Goal: Task Accomplishment & Management: Complete application form

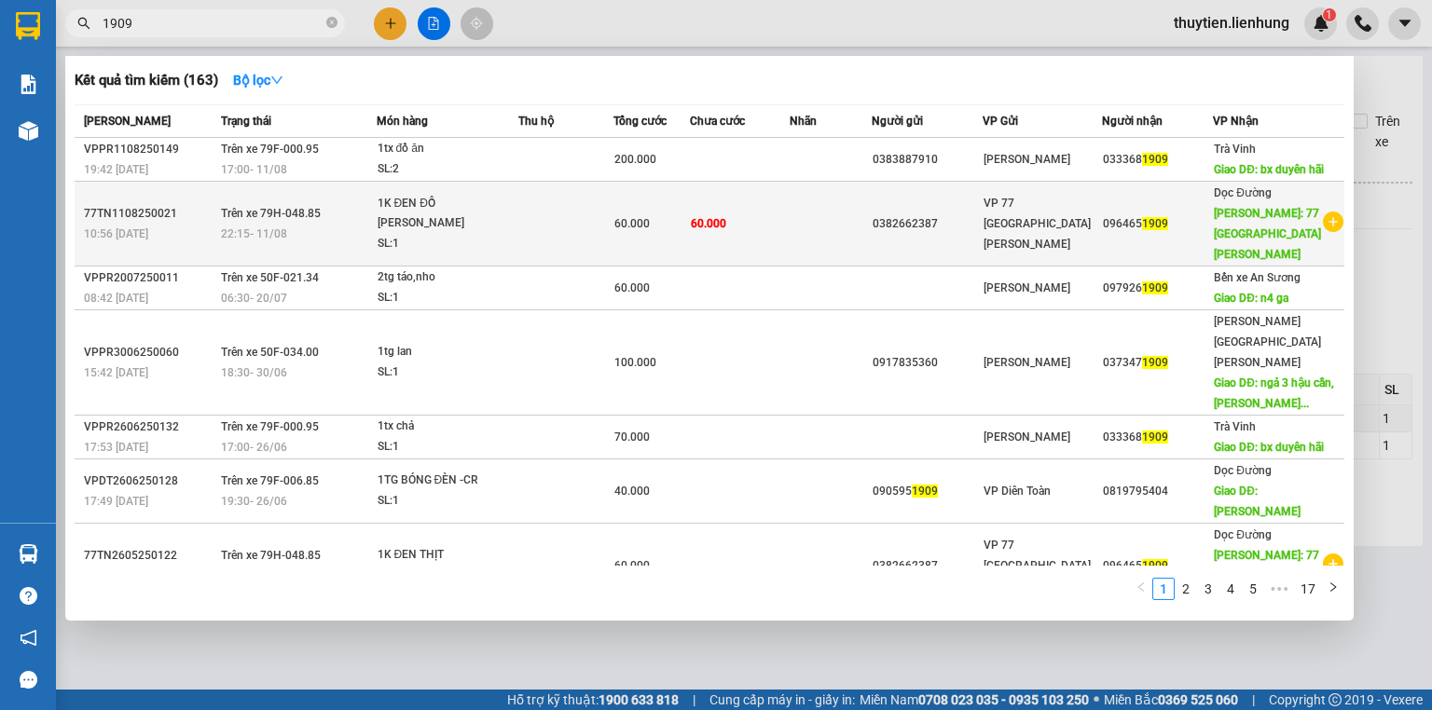
type input "1909"
click at [765, 246] on td "60.000" at bounding box center [740, 224] width 100 height 85
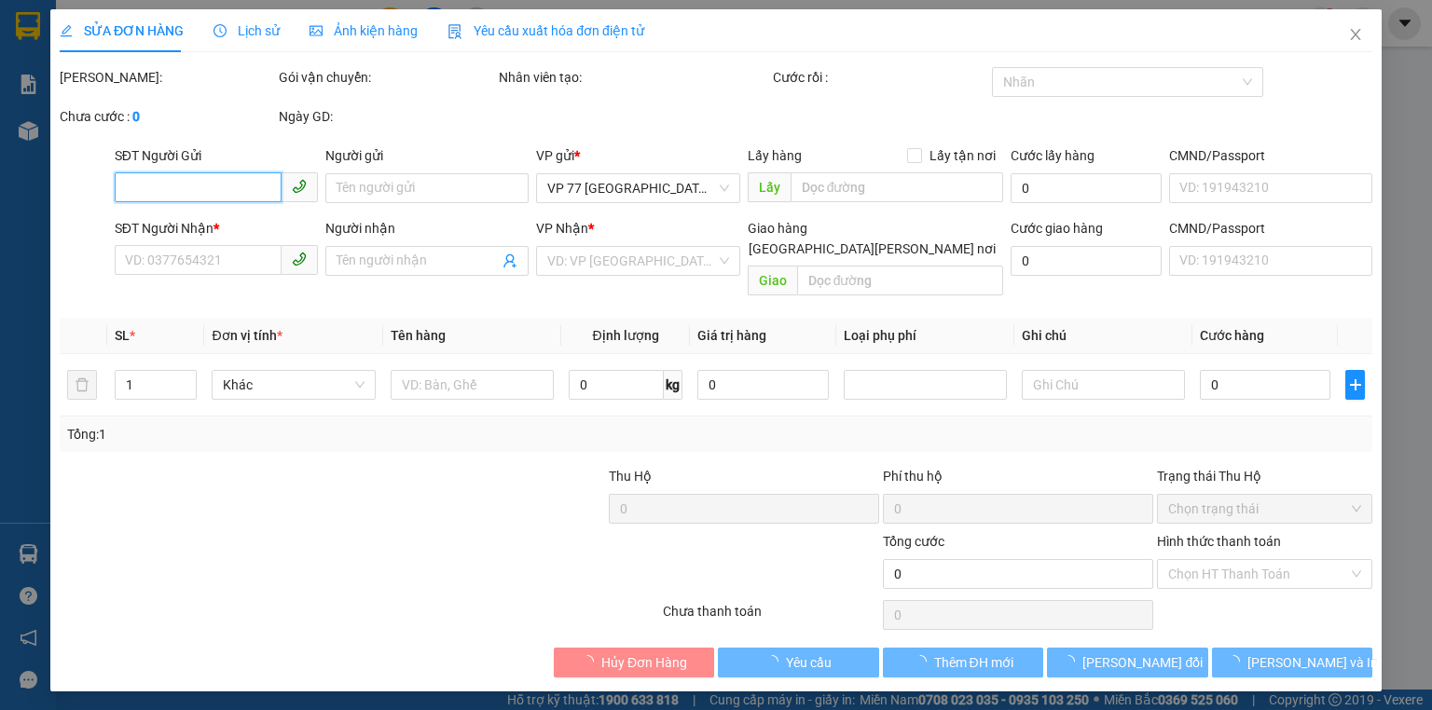
type input "0382662387"
type input "082201008807"
type input "0964651909"
type input "77 [GEOGRAPHIC_DATA][PERSON_NAME]"
type input "60.000"
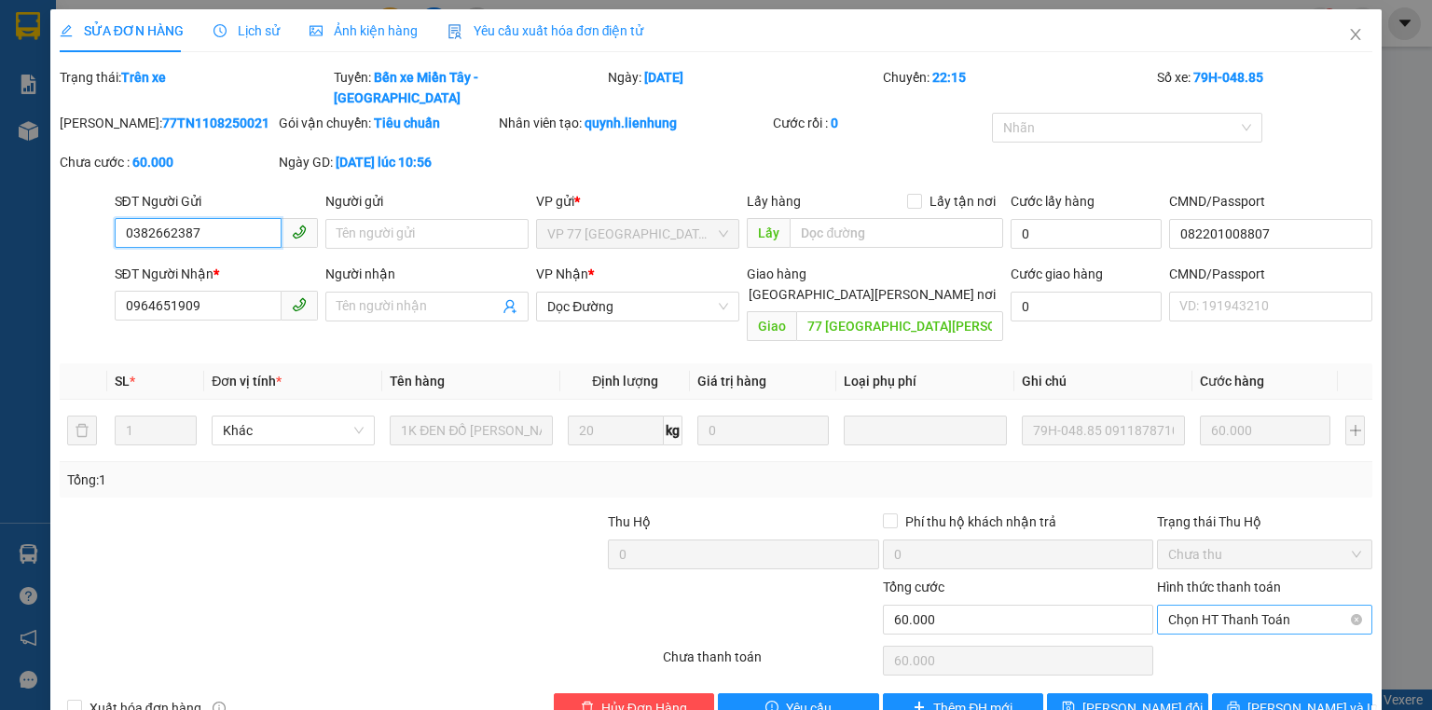
click at [1201, 606] on span "Chọn HT Thanh Toán" at bounding box center [1264, 620] width 193 height 28
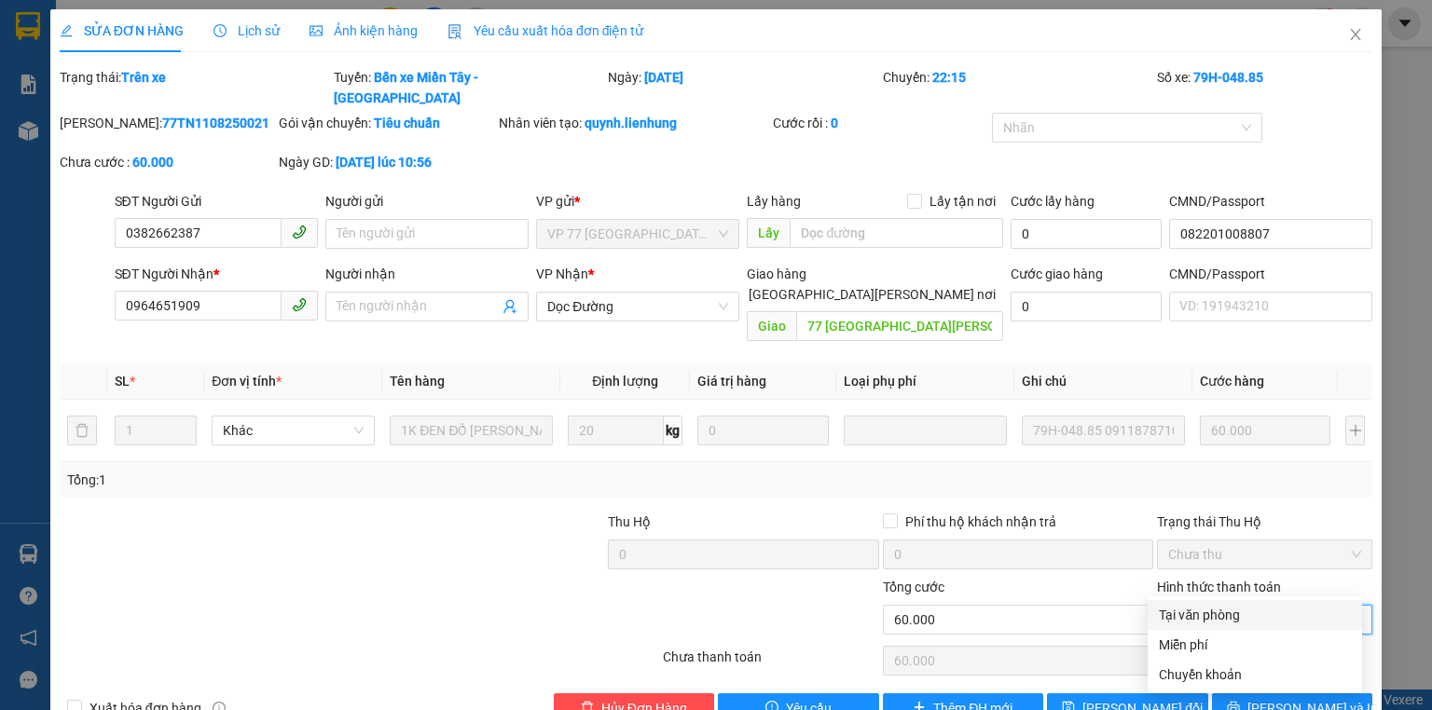
click at [1204, 605] on div "Tại văn phòng" at bounding box center [1255, 615] width 192 height 21
type input "0"
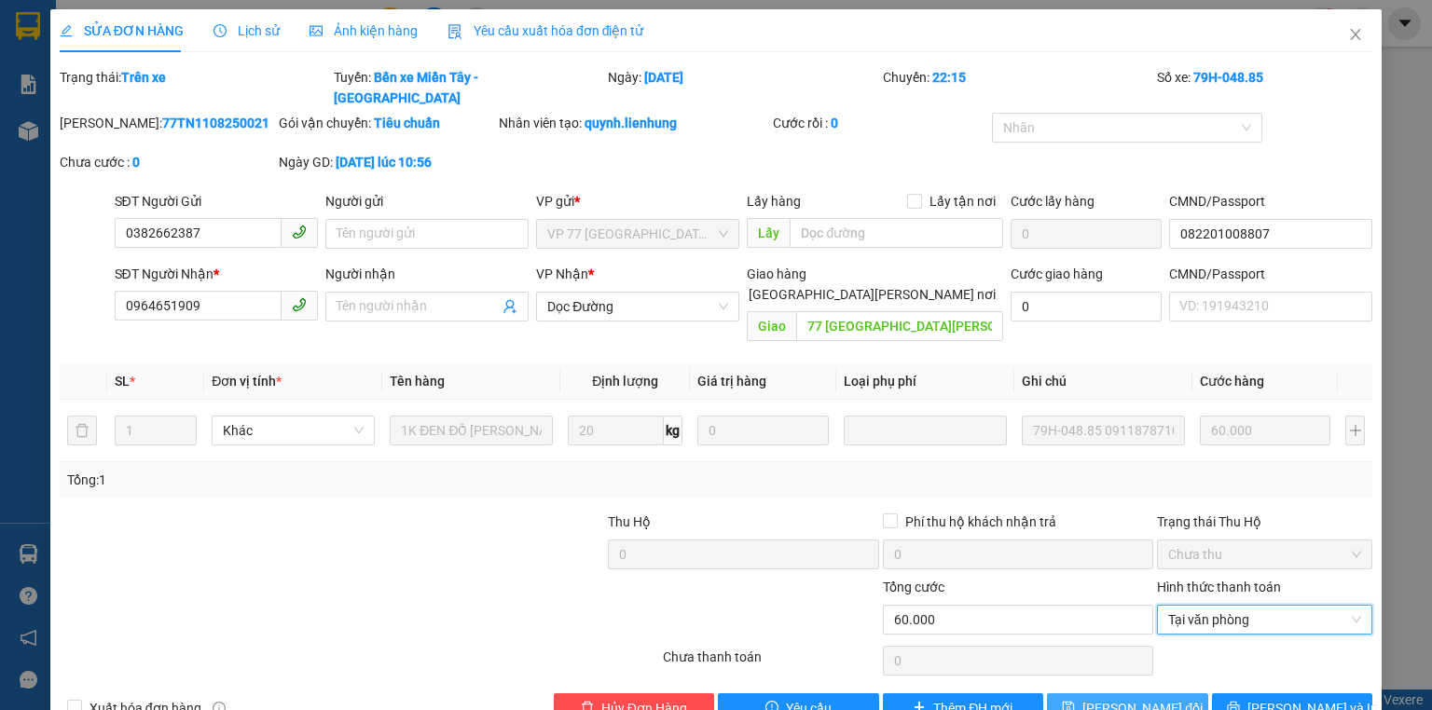
click at [1102, 698] on span "[PERSON_NAME] đổi" at bounding box center [1143, 708] width 120 height 21
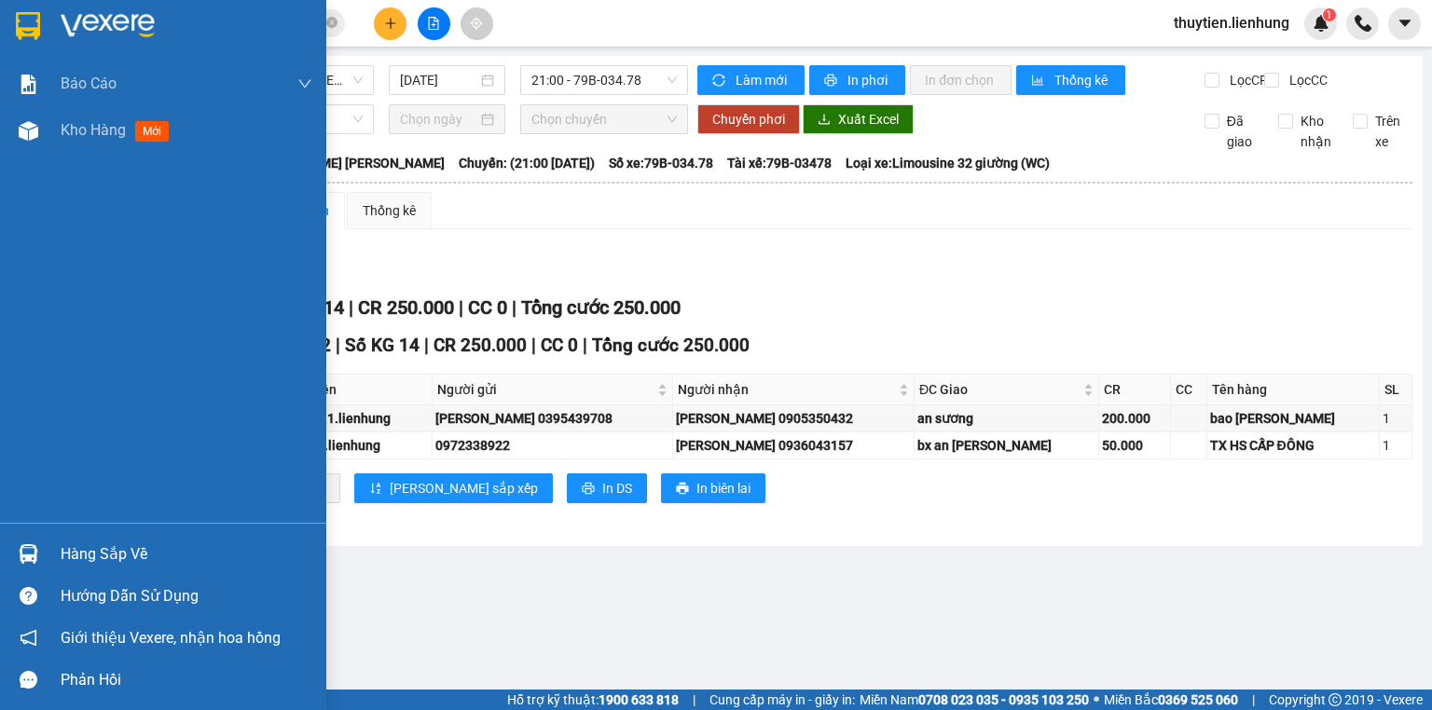
click at [48, 43] on div at bounding box center [163, 30] width 326 height 61
